Goal: Information Seeking & Learning: Learn about a topic

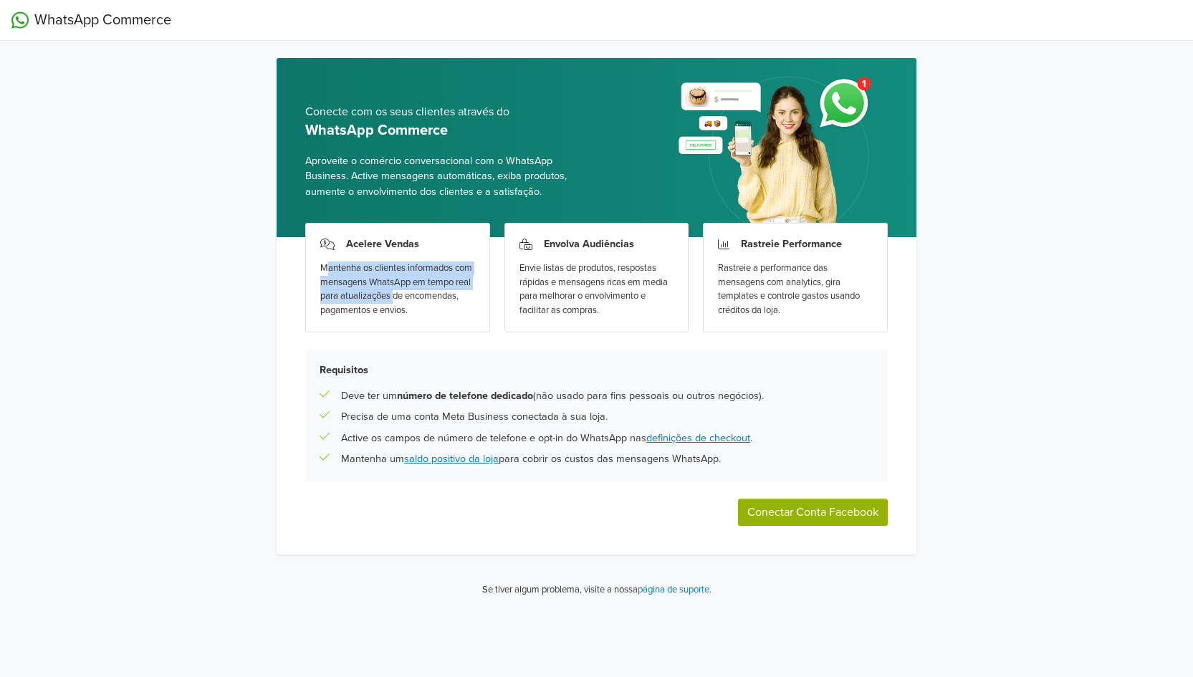
drag, startPoint x: 329, startPoint y: 268, endPoint x: 439, endPoint y: 298, distance: 114.4
click at [439, 298] on div "Mantenha os clientes informados com mensagens WhatsApp em tempo real para atual…" at bounding box center [397, 290] width 155 height 56
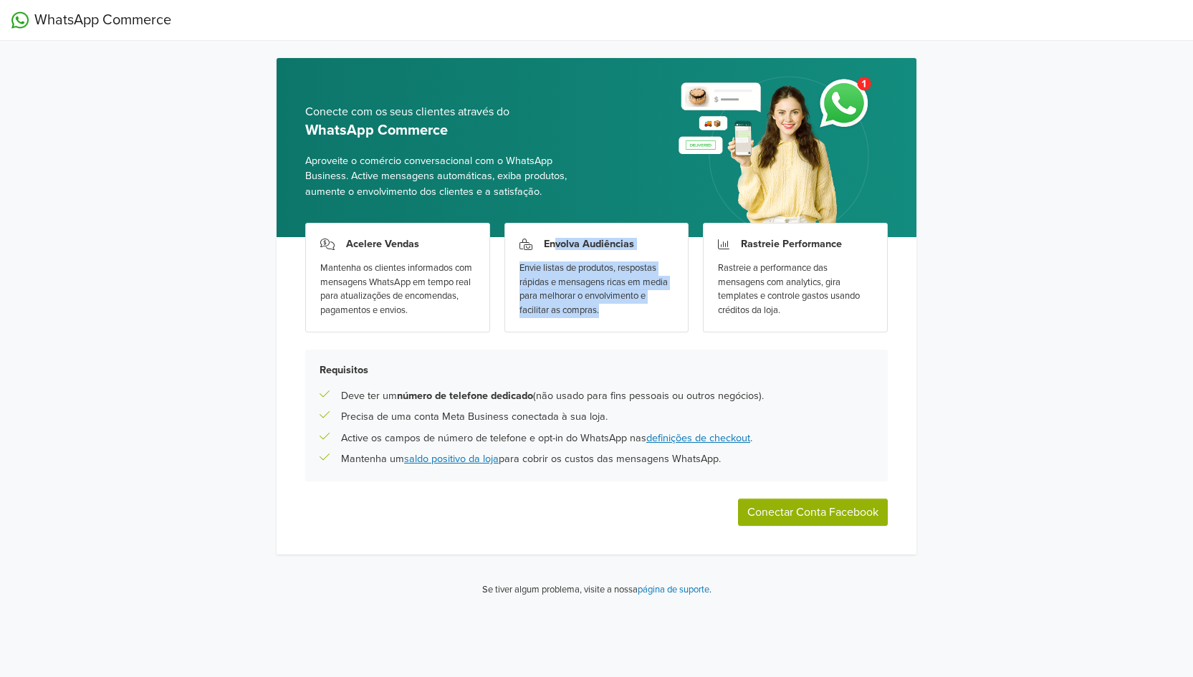
drag, startPoint x: 554, startPoint y: 244, endPoint x: 671, endPoint y: 325, distance: 143.1
click at [669, 327] on div "Envolva Audiências Envie listas de produtos, respostas rápidas e mensagens rica…" at bounding box center [596, 278] width 185 height 110
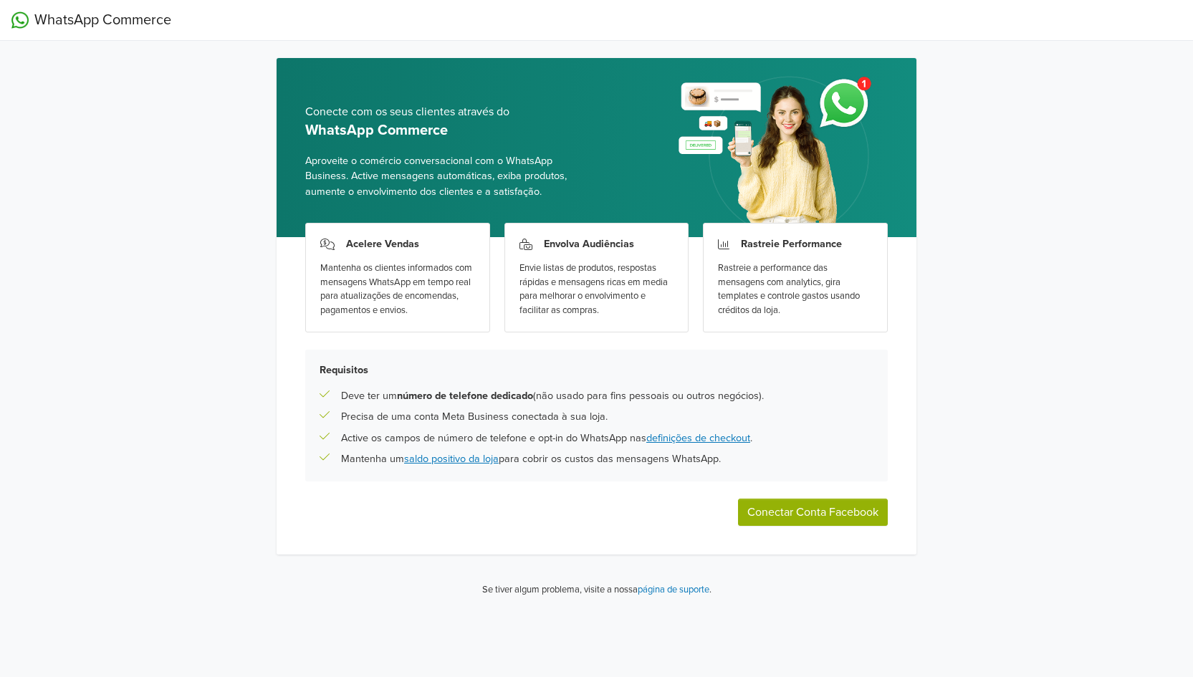
click at [742, 273] on div "Rastreie a performance das mensagens com analytics, gira templates e controle g…" at bounding box center [795, 290] width 155 height 56
drag, startPoint x: 746, startPoint y: 245, endPoint x: 785, endPoint y: 305, distance: 71.6
click at [785, 305] on div "Rastreie Performance Rastreie a performance das mensagens com analytics, gira t…" at bounding box center [795, 278] width 185 height 110
click at [1057, 454] on div "WhatsApp Commerce Conecte com os seus clientes através do WhatsApp Commerce Apr…" at bounding box center [596, 304] width 1193 height 609
